Goal: Information Seeking & Learning: Check status

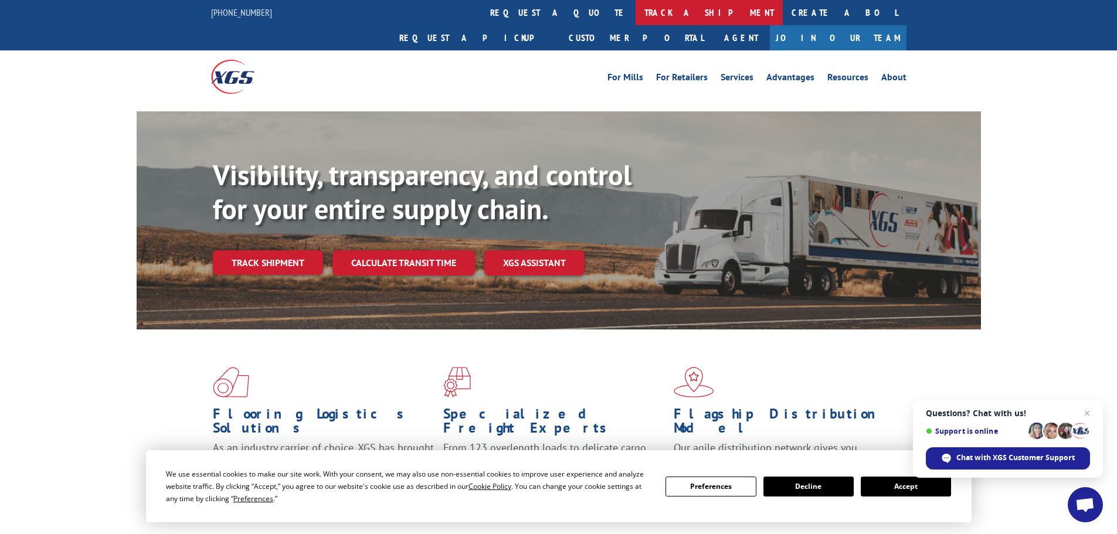
click at [635, 14] on link "track a shipment" at bounding box center [708, 12] width 147 height 25
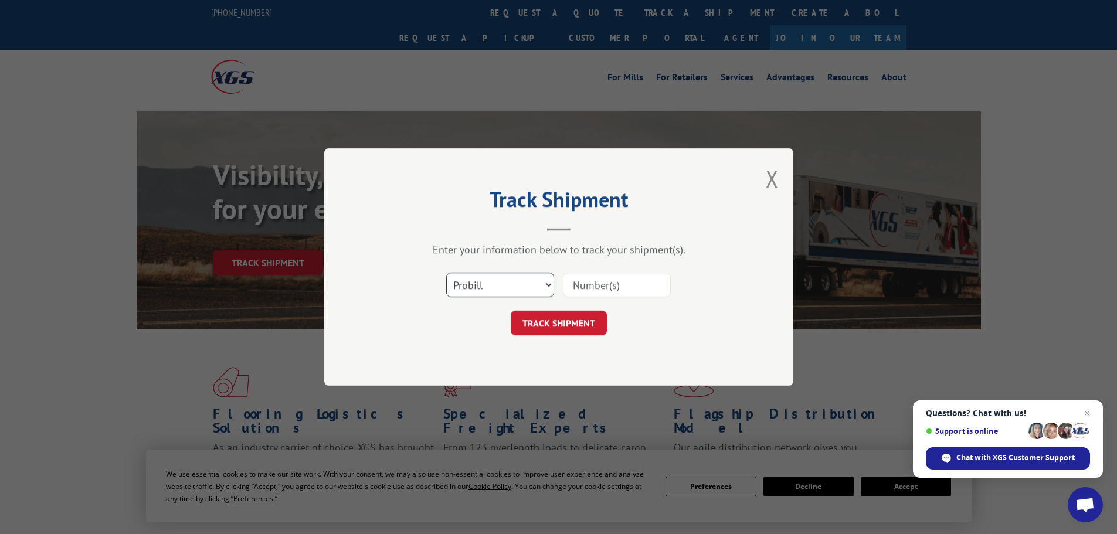
click at [489, 278] on select "Select category... Probill BOL PO" at bounding box center [500, 285] width 108 height 25
select select "po"
click at [446, 273] on select "Select category... Probill BOL PO" at bounding box center [500, 285] width 108 height 25
click at [584, 280] on input at bounding box center [617, 285] width 108 height 25
type input "01526543"
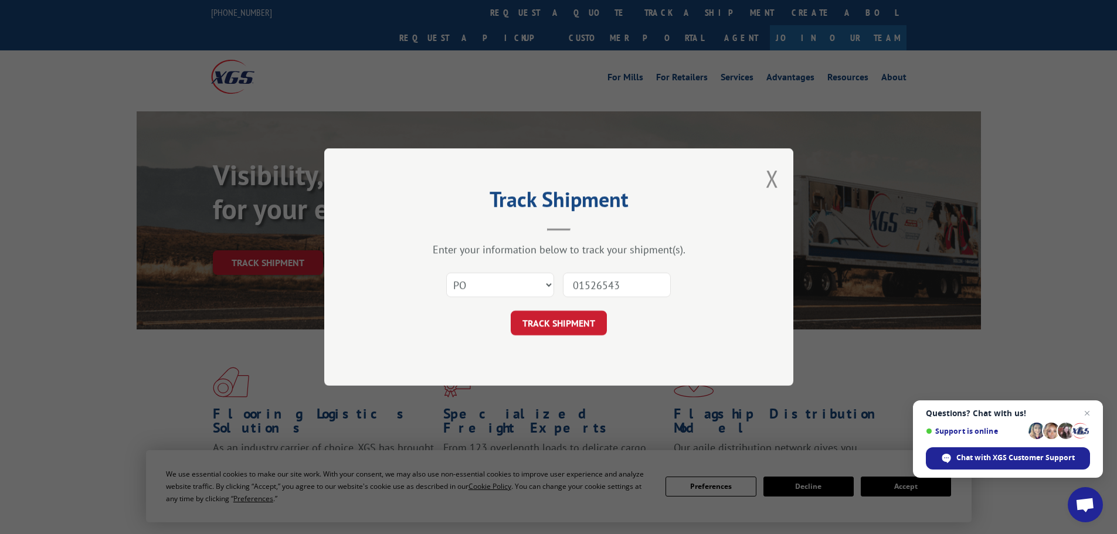
click button "TRACK SHIPMENT" at bounding box center [559, 323] width 96 height 25
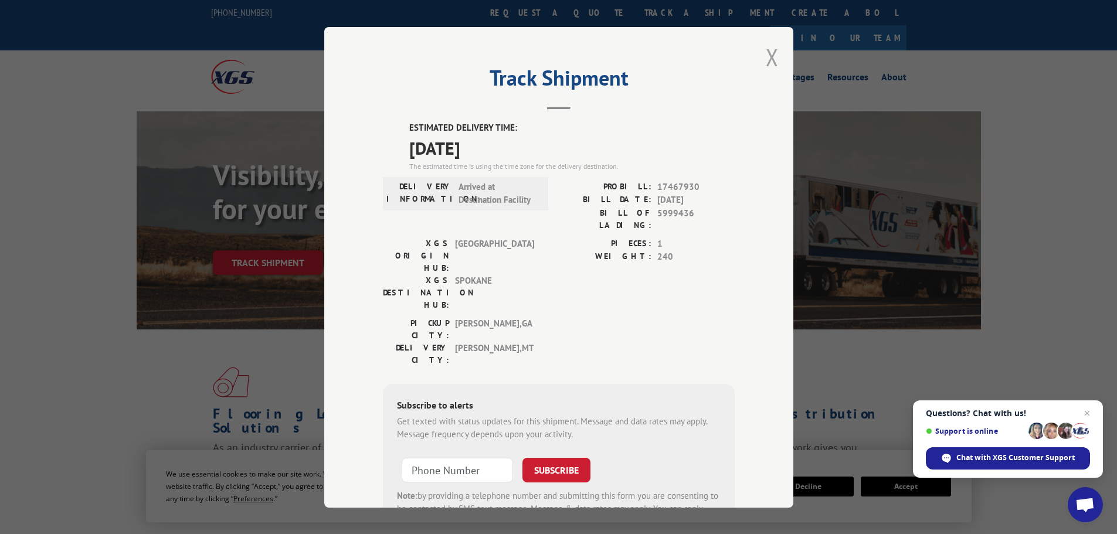
click at [767, 55] on button "Close modal" at bounding box center [771, 57] width 13 height 31
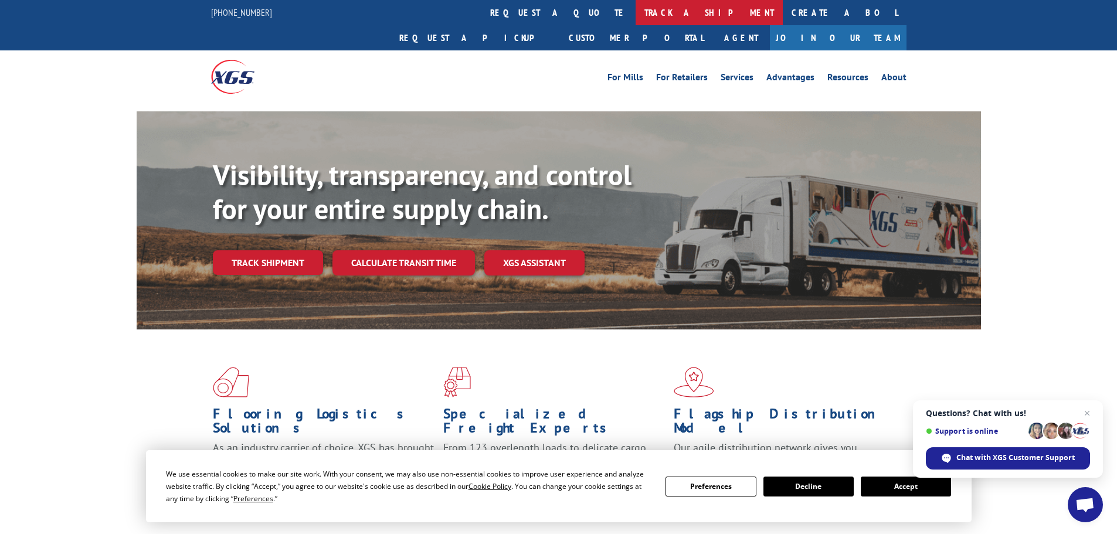
click at [635, 15] on link "track a shipment" at bounding box center [708, 12] width 147 height 25
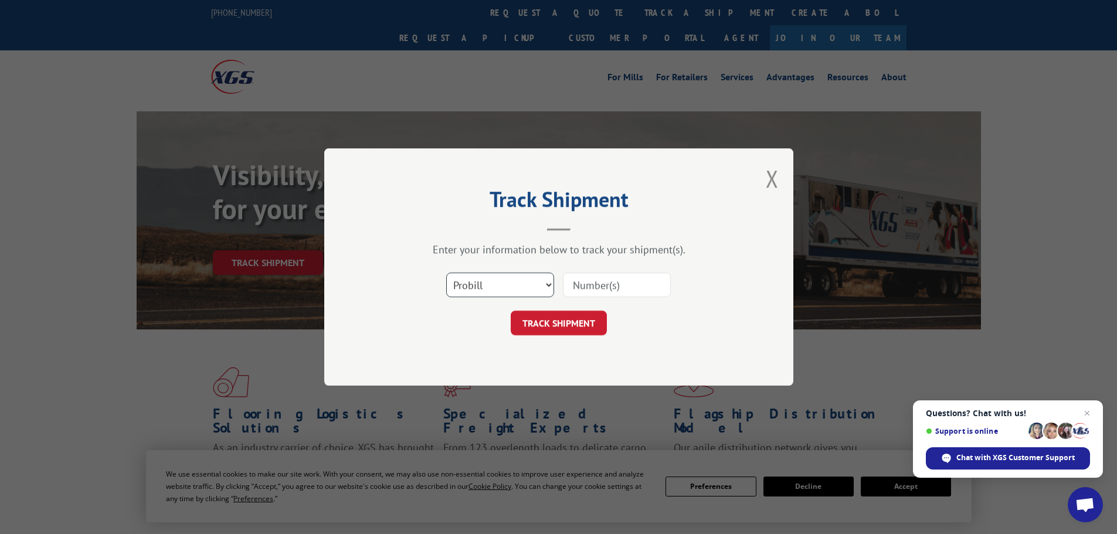
click at [498, 286] on select "Select category... Probill BOL PO" at bounding box center [500, 285] width 108 height 25
select select "po"
click at [446, 273] on select "Select category... Probill BOL PO" at bounding box center [500, 285] width 108 height 25
click at [577, 285] on input at bounding box center [617, 285] width 108 height 25
type input "01526543"
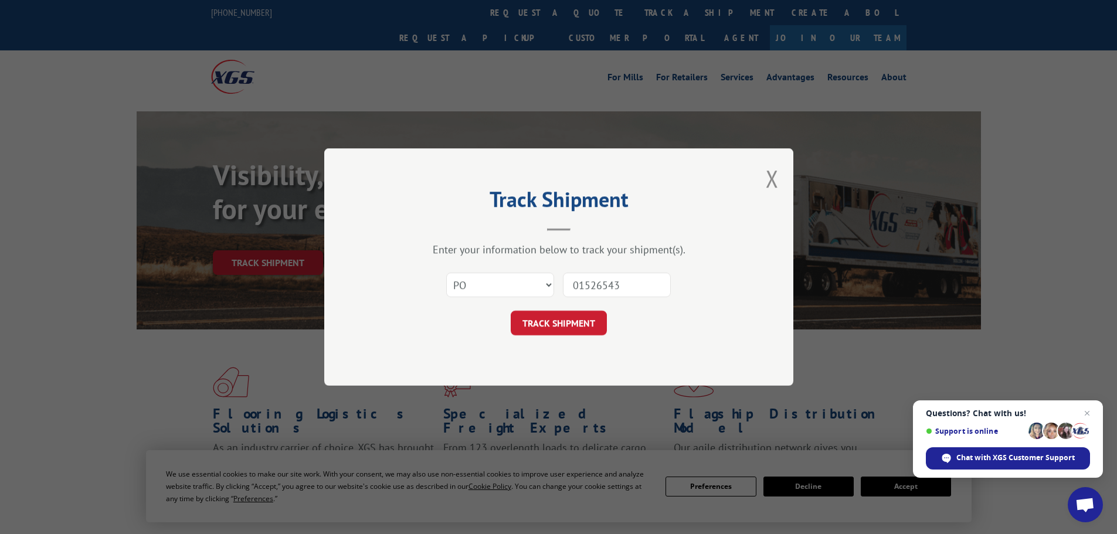
click button "TRACK SHIPMENT" at bounding box center [559, 323] width 96 height 25
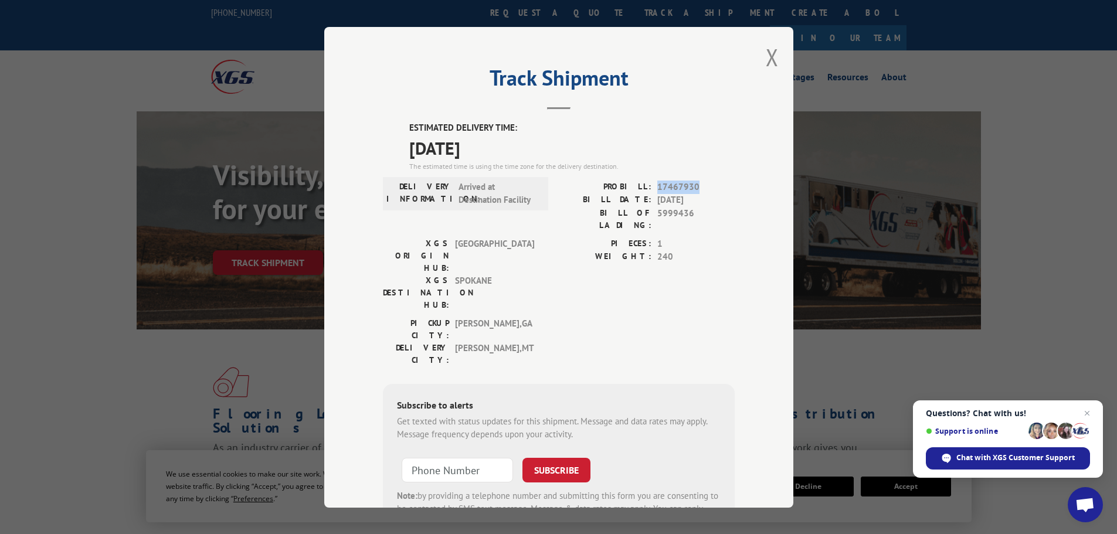
drag, startPoint x: 699, startPoint y: 186, endPoint x: 655, endPoint y: 189, distance: 44.6
click at [657, 189] on span "17467930" at bounding box center [695, 186] width 77 height 13
copy span "17467930"
